Goal: Navigation & Orientation: Find specific page/section

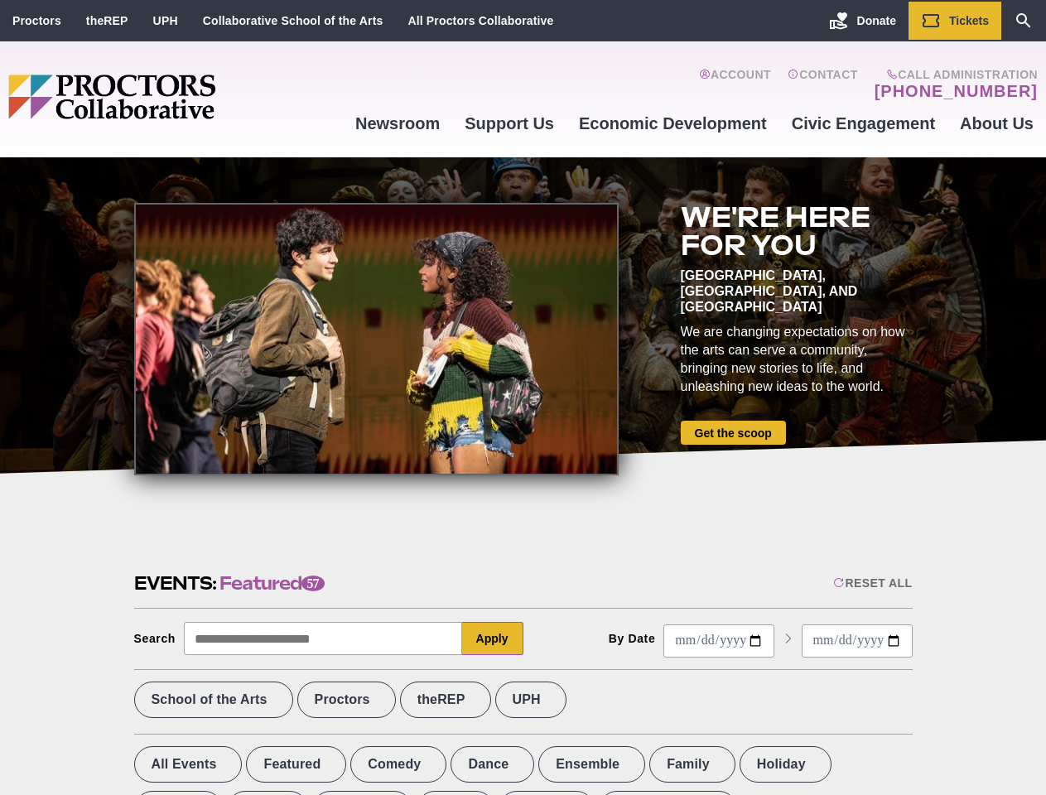
click at [523, 398] on div at bounding box center [376, 339] width 485 height 273
click at [871, 583] on div "Reset All" at bounding box center [872, 583] width 79 height 13
click at [493, 639] on button "Apply" at bounding box center [492, 638] width 61 height 33
